Goal: Task Accomplishment & Management: Complete application form

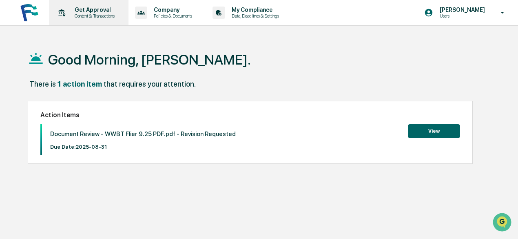
click at [93, 12] on p "Get Approval" at bounding box center [93, 10] width 51 height 7
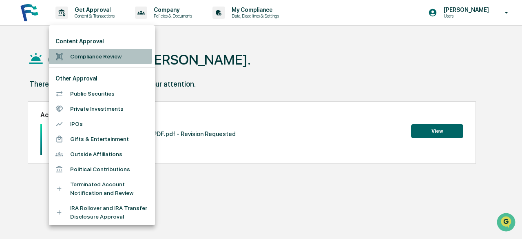
click at [89, 55] on li "Compliance Review" at bounding box center [102, 56] width 106 height 15
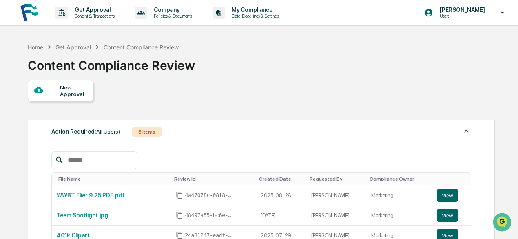
click at [69, 89] on div "New Approval" at bounding box center [73, 90] width 27 height 13
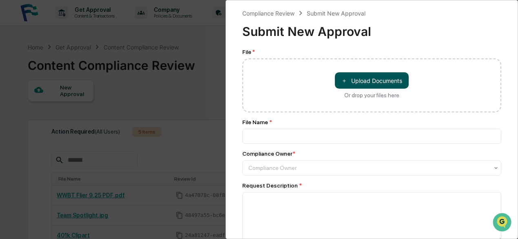
click at [364, 86] on button "＋ Upload Documents" at bounding box center [372, 80] width 74 height 16
type input "**********"
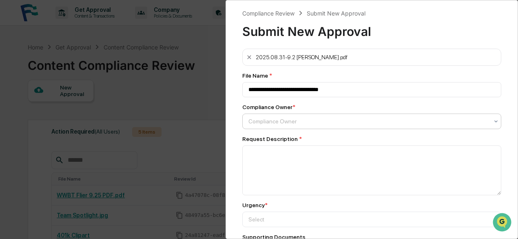
click at [292, 123] on div at bounding box center [368, 121] width 240 height 8
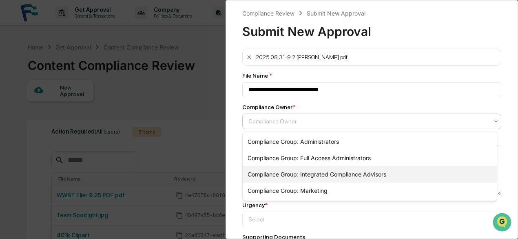
click at [304, 175] on div "Compliance Group: Integrated Compliance Advisors" at bounding box center [370, 174] width 254 height 16
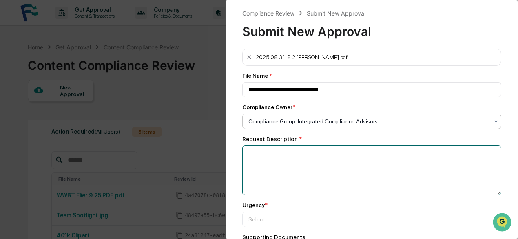
click at [304, 175] on textarea at bounding box center [371, 170] width 259 height 50
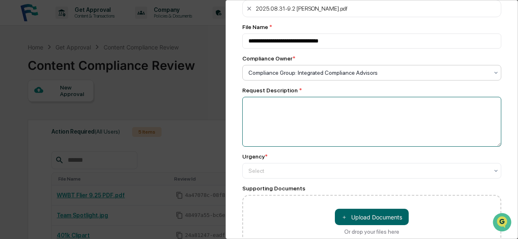
scroll to position [50, 0]
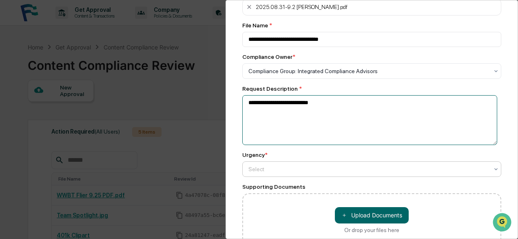
type textarea "**********"
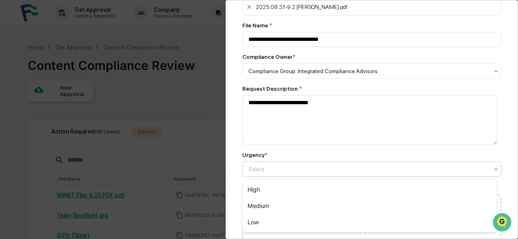
click at [291, 171] on div at bounding box center [368, 169] width 240 height 8
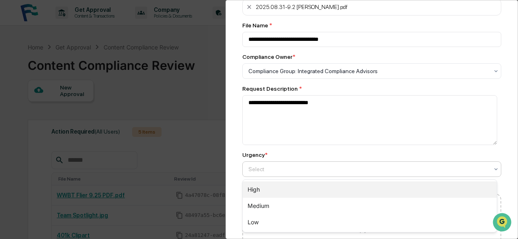
click at [279, 191] on div "High" at bounding box center [370, 189] width 254 height 16
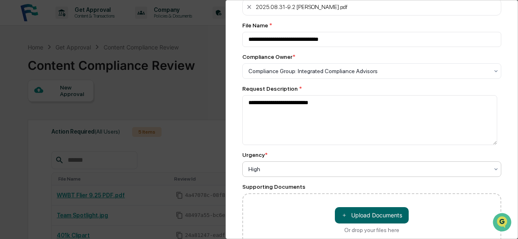
scroll to position [99, 0]
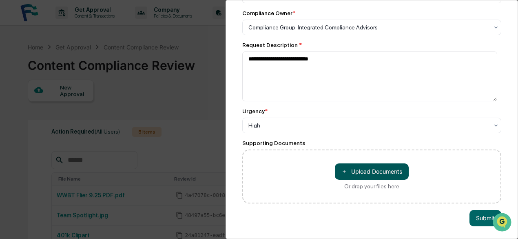
click at [386, 166] on button "＋ Upload Documents" at bounding box center [372, 171] width 74 height 16
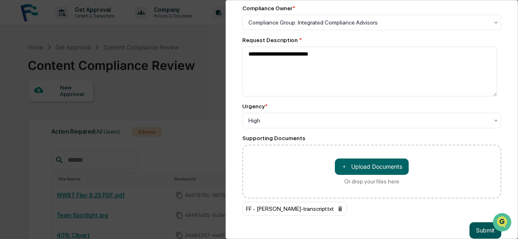
click at [474, 228] on button "Submit" at bounding box center [485, 230] width 32 height 16
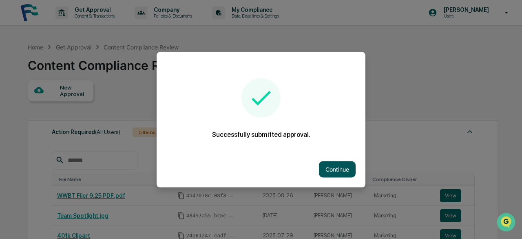
click at [341, 172] on button "Continue" at bounding box center [337, 169] width 37 height 16
